Goal: Navigation & Orientation: Find specific page/section

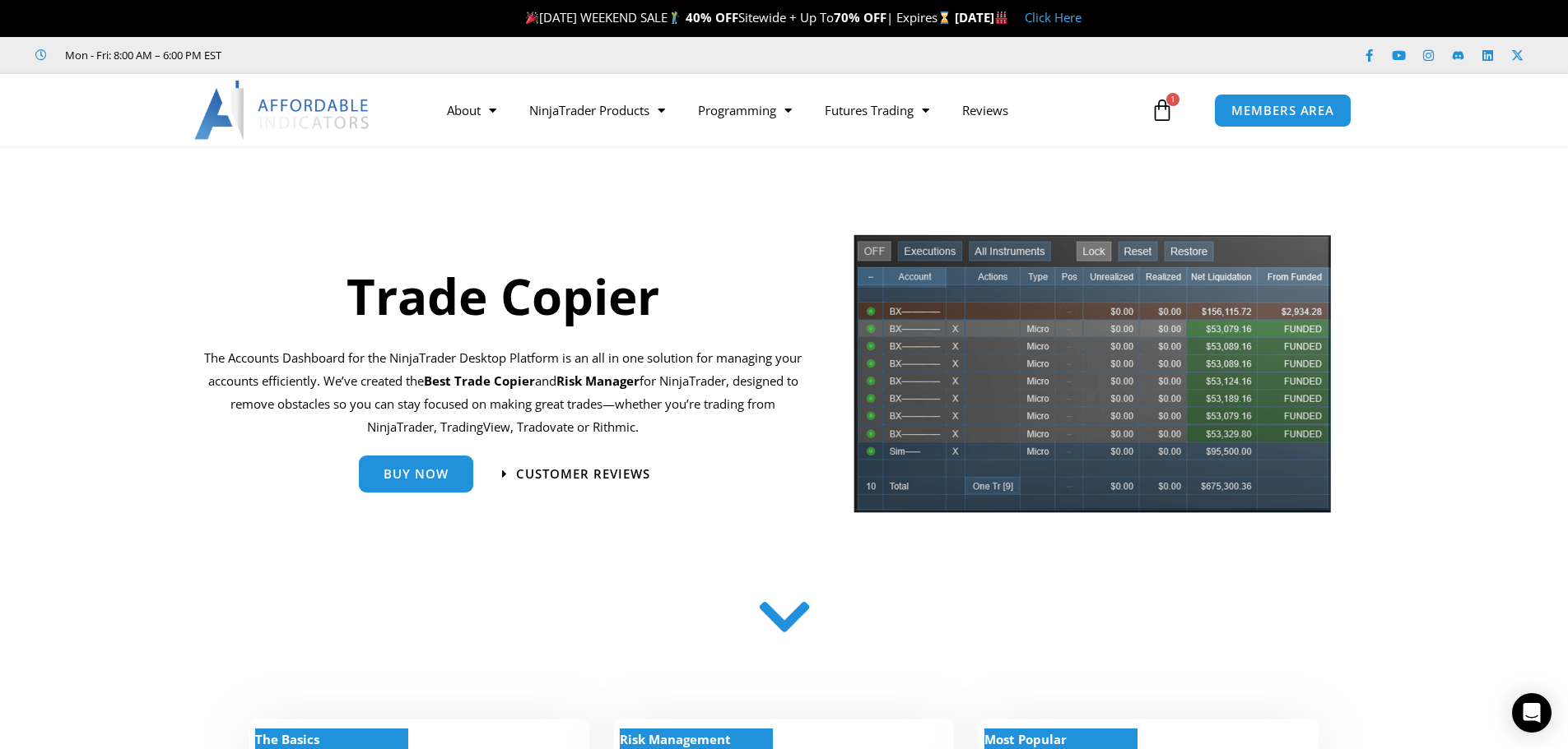
click at [174, 257] on section "Trade Copier The Accounts Dashboard for the NinjaTrader Desktop Platform is an …" at bounding box center [784, 379] width 1568 height 310
click at [1167, 114] on icon at bounding box center [1162, 110] width 23 height 23
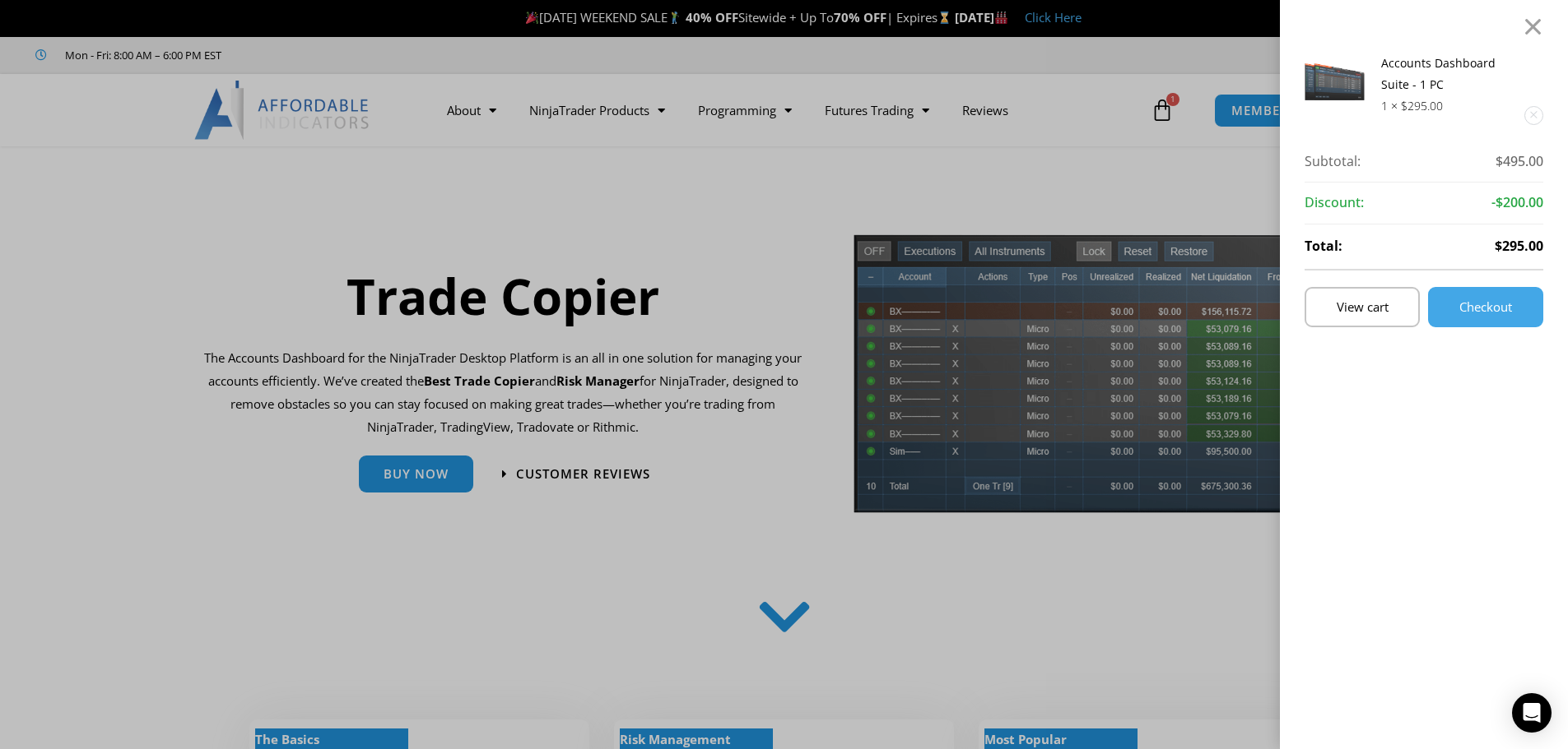
click at [1543, 121] on link "Remove this item" at bounding box center [1534, 115] width 17 height 17
click at [1543, 111] on link "Remove this item" at bounding box center [1534, 115] width 17 height 17
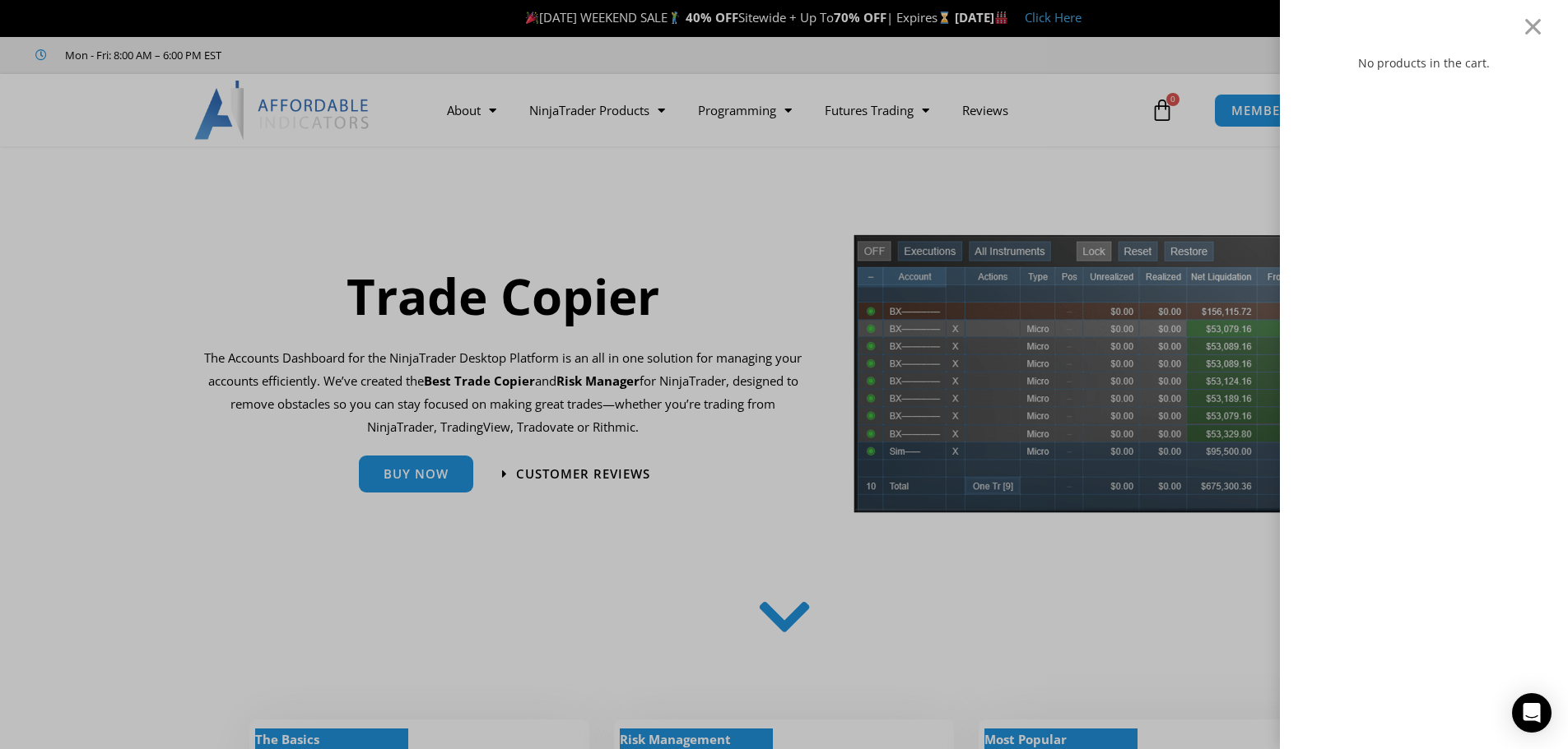
click at [1112, 145] on div "No products in the cart." at bounding box center [784, 374] width 1568 height 749
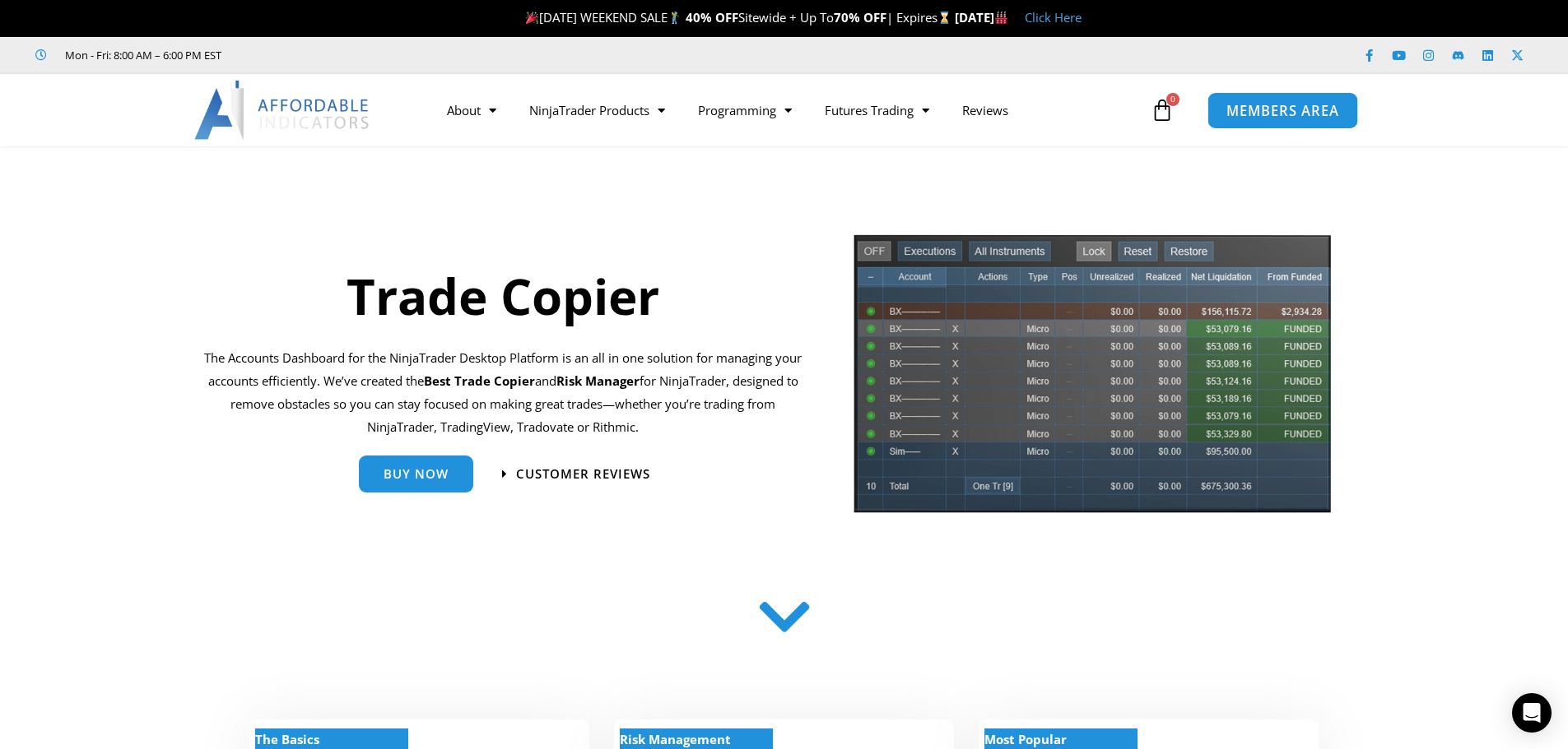
click at [1308, 110] on span "MEMBERS AREA" at bounding box center [1282, 111] width 113 height 14
click at [595, 475] on span "Customer Reviews" at bounding box center [584, 475] width 147 height 14
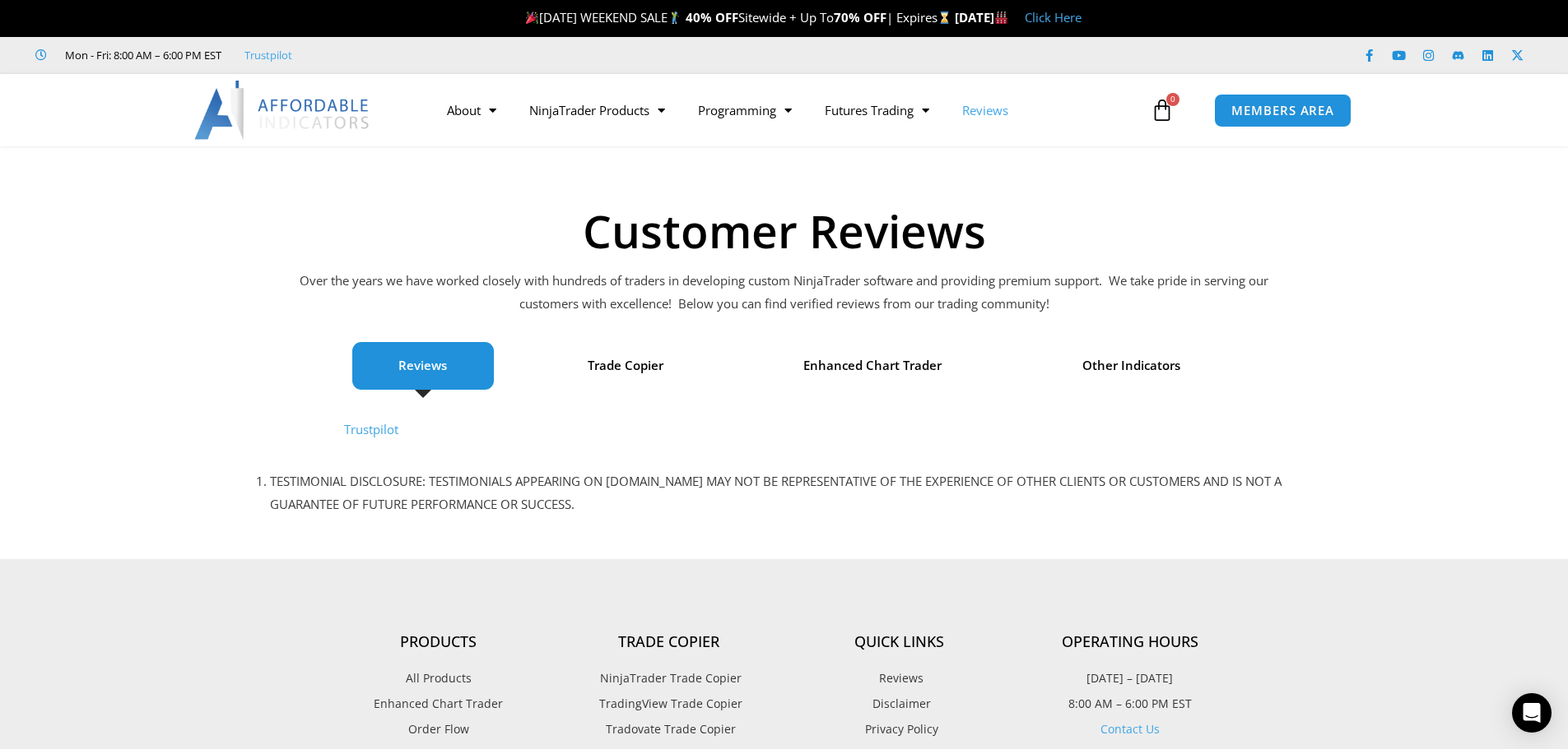
click at [371, 426] on link "Trustpilot" at bounding box center [371, 429] width 54 height 17
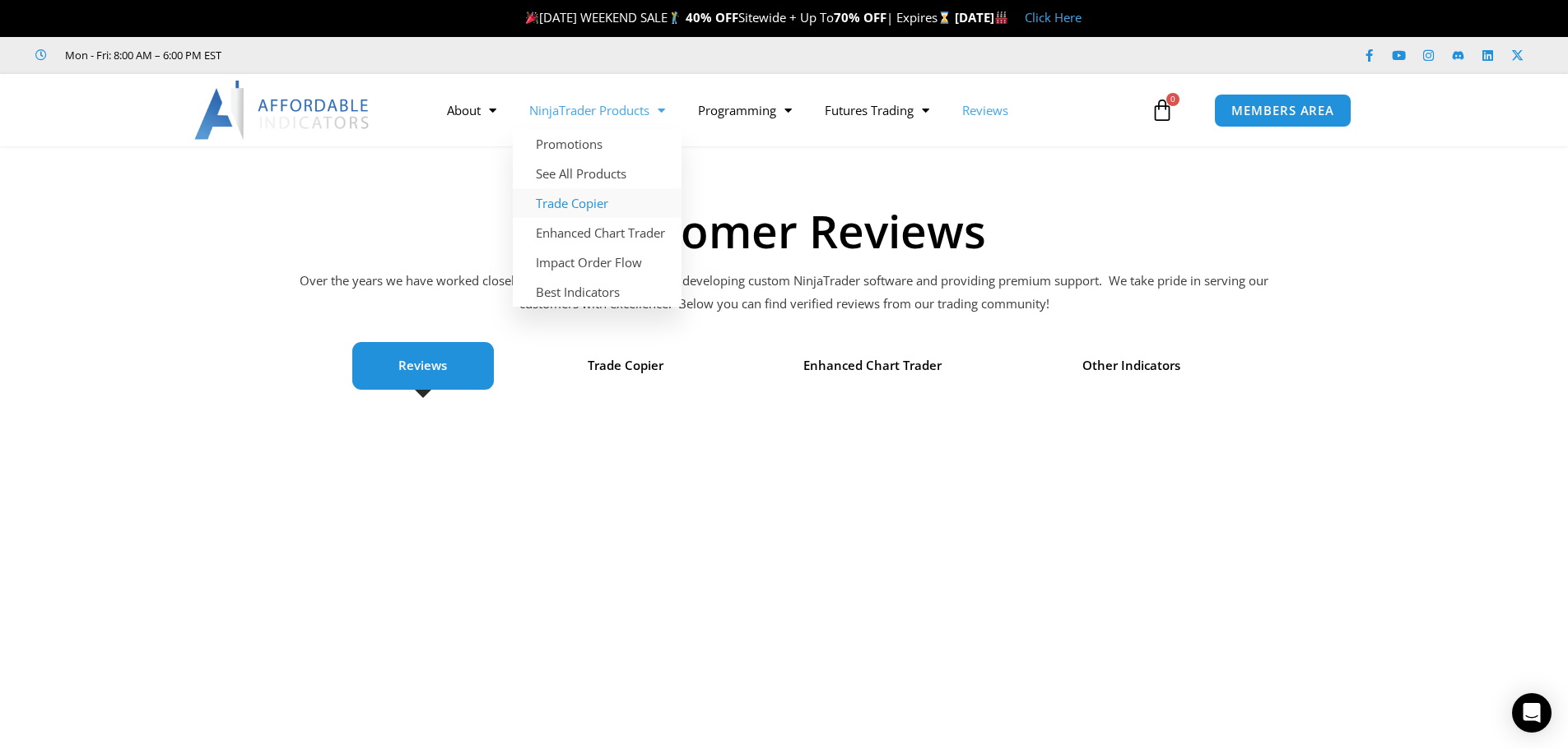
click at [586, 207] on link "Trade Copier" at bounding box center [596, 204] width 169 height 30
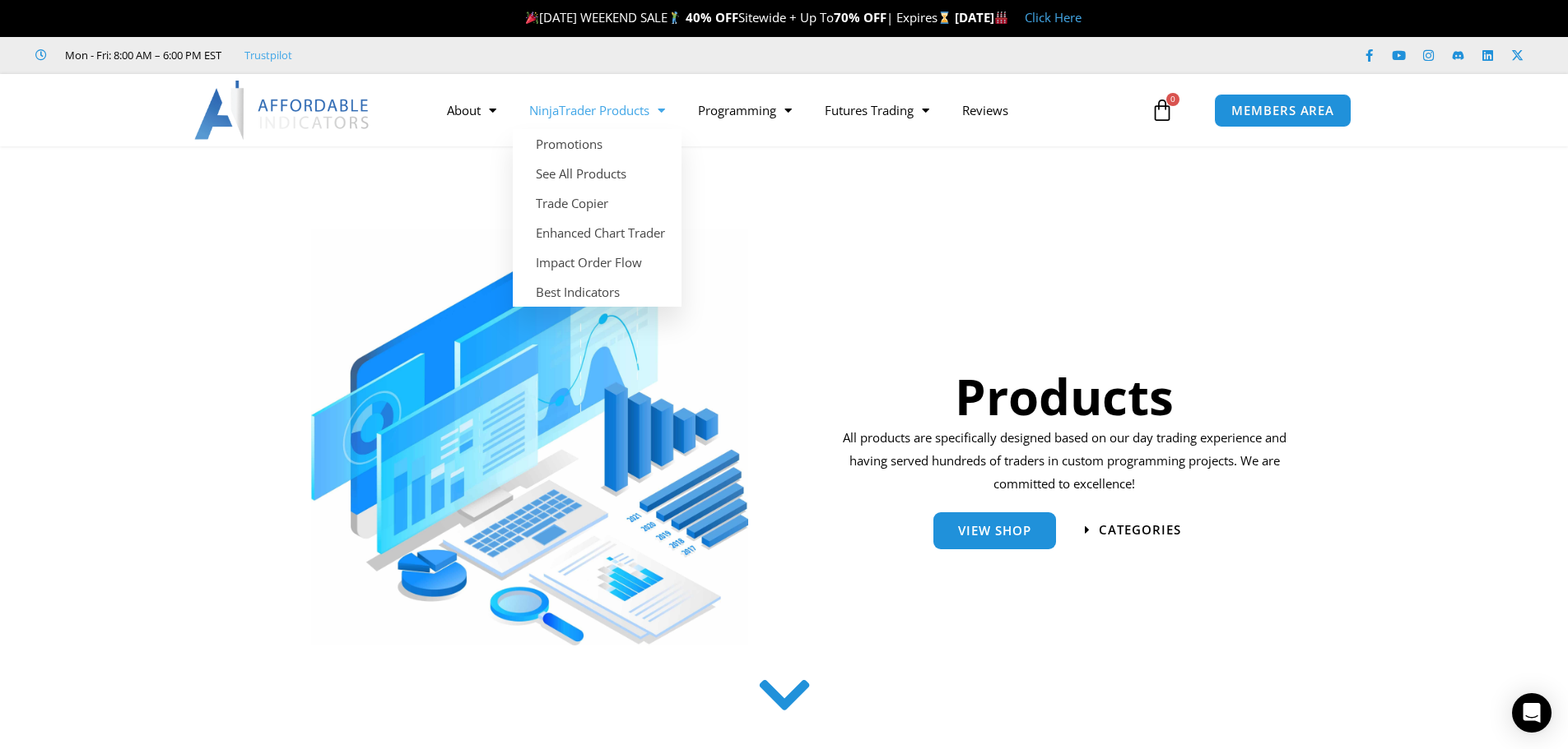
click at [663, 108] on span "Menu" at bounding box center [658, 110] width 16 height 29
click at [609, 231] on link "Enhanced Chart Trader" at bounding box center [596, 232] width 169 height 30
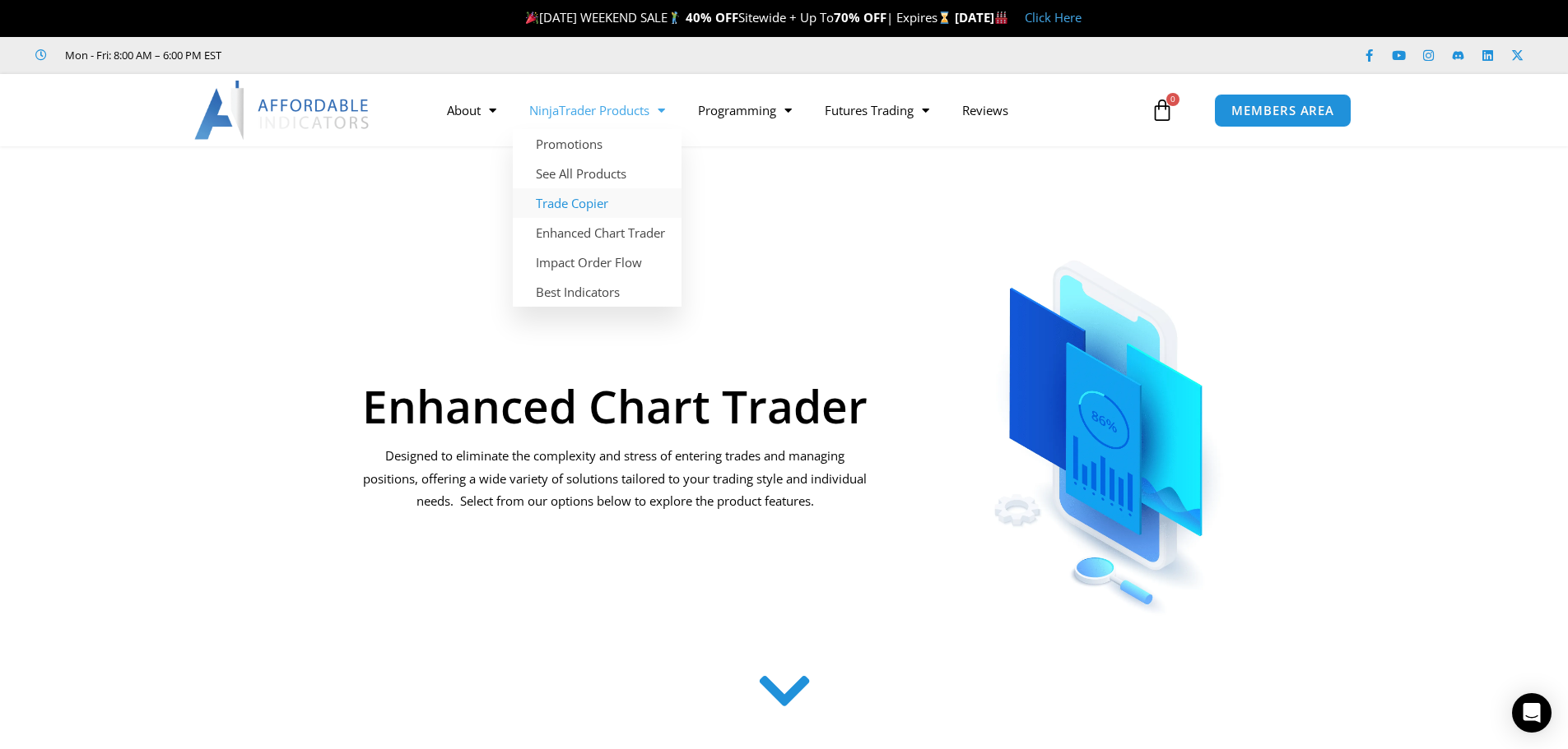
click at [576, 207] on link "Trade Copier" at bounding box center [596, 204] width 169 height 30
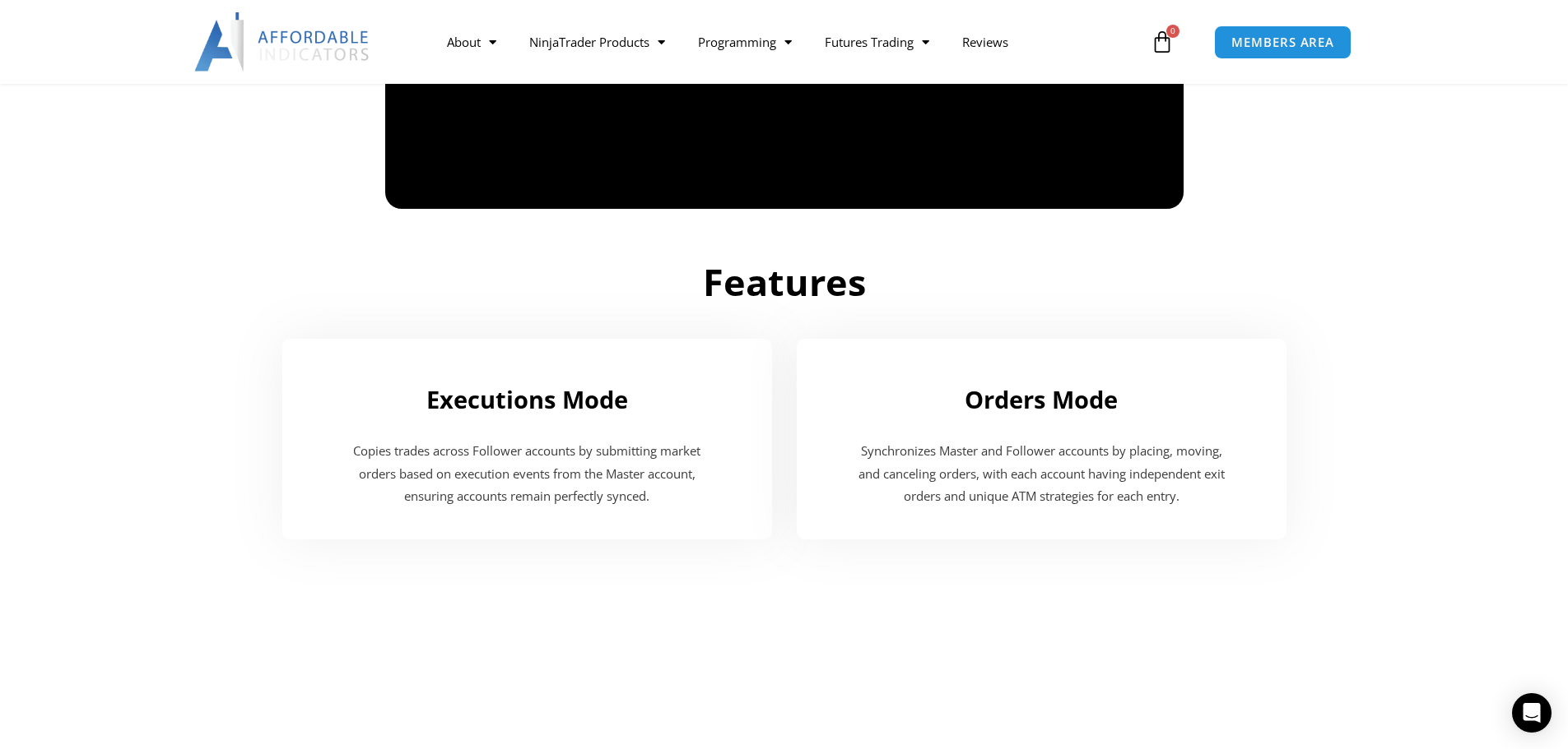
scroll to position [1727, 0]
